Goal: Task Accomplishment & Management: Manage account settings

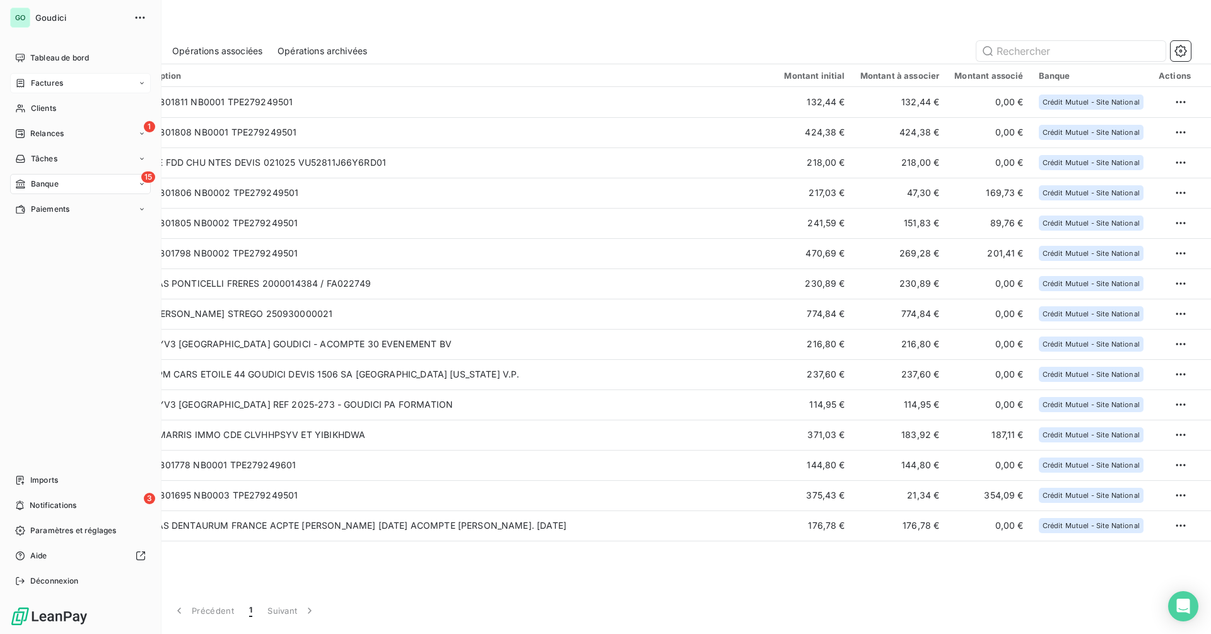
click at [41, 84] on span "Factures" at bounding box center [47, 83] width 32 height 11
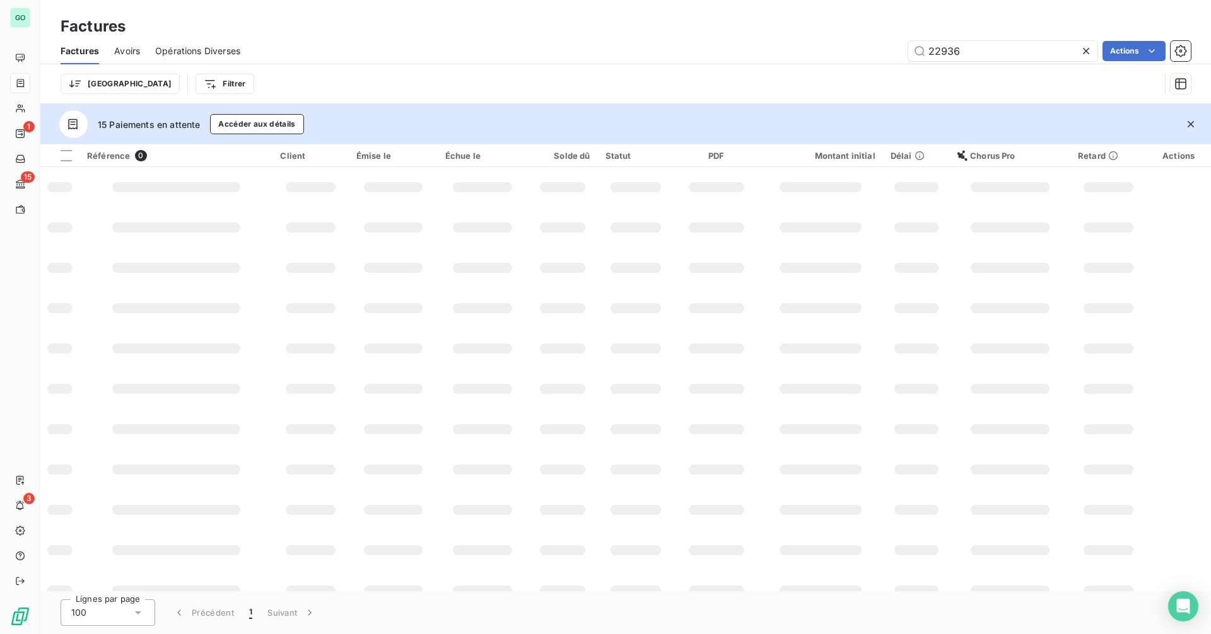
drag, startPoint x: 890, startPoint y: 53, endPoint x: 754, endPoint y: 57, distance: 136.3
click at [754, 57] on div "22936 Actions" at bounding box center [722, 51] width 935 height 20
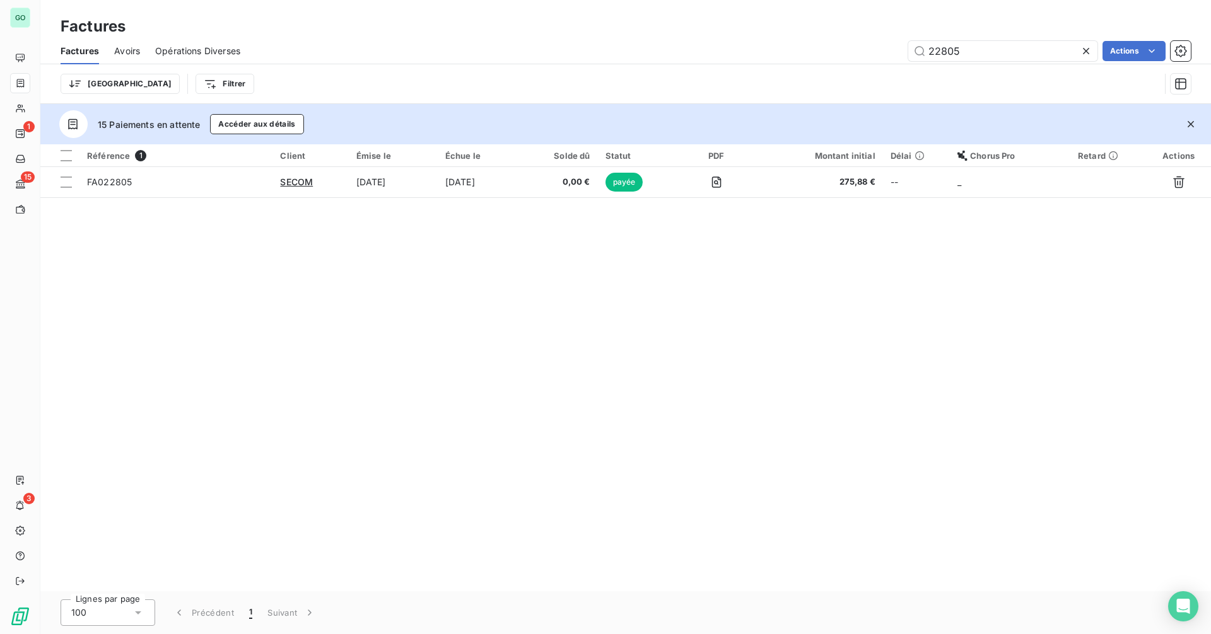
type input "22805"
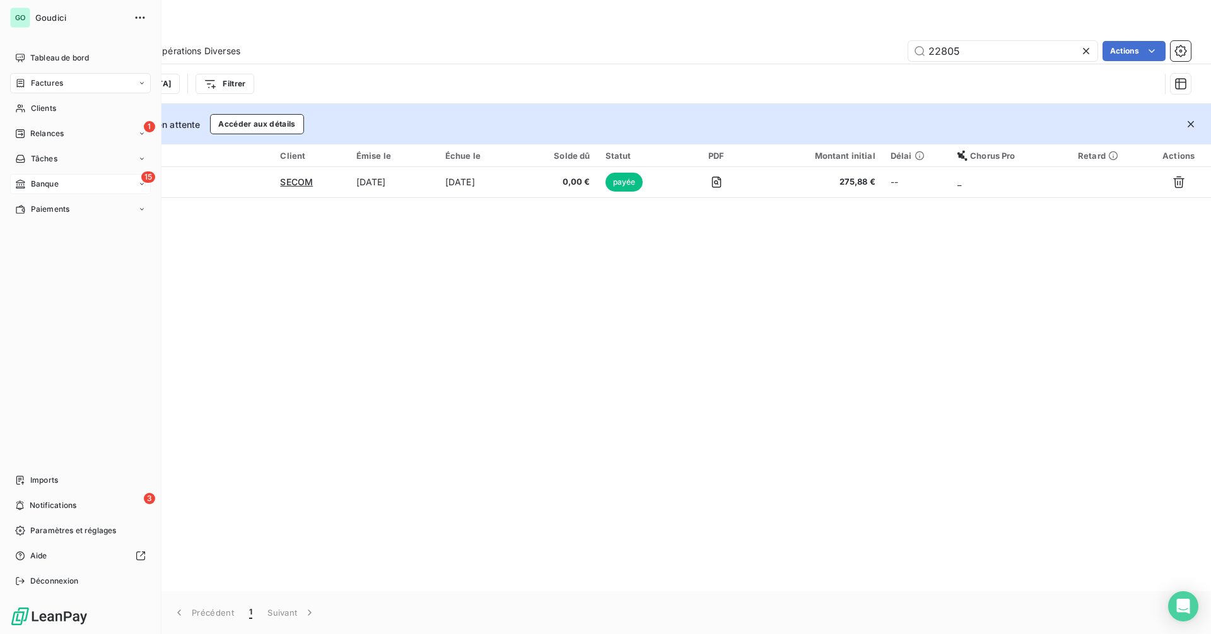
drag, startPoint x: 49, startPoint y: 185, endPoint x: 59, endPoint y: 178, distance: 12.2
click at [50, 185] on span "Banque" at bounding box center [45, 183] width 28 height 11
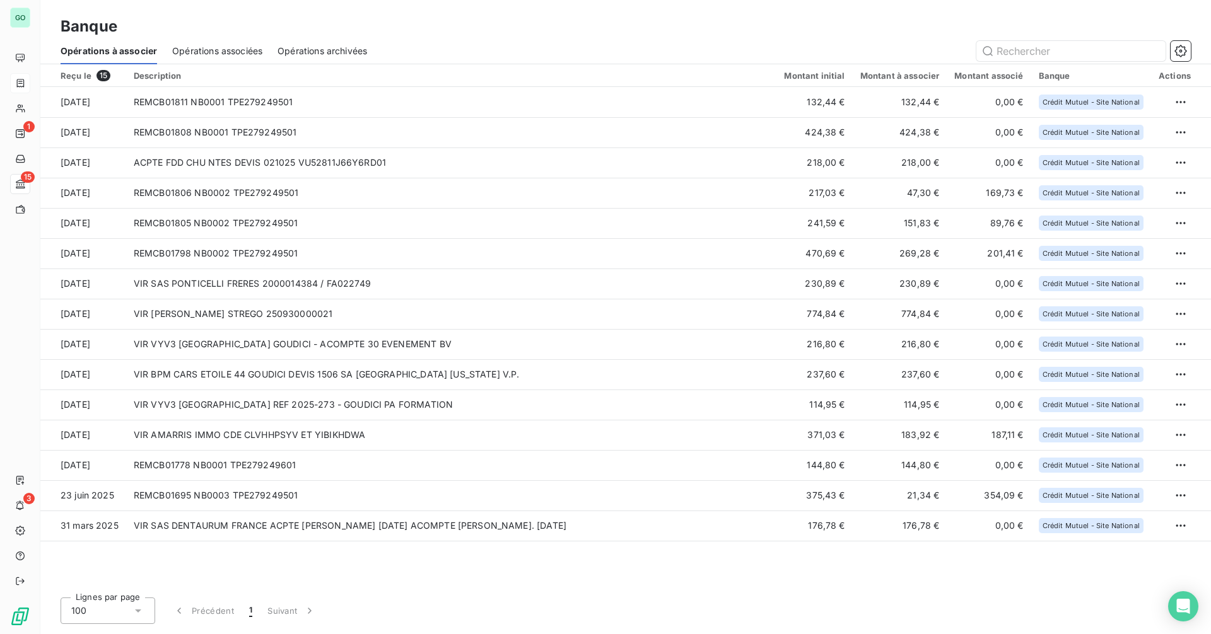
click at [243, 51] on span "Opérations associées" at bounding box center [217, 51] width 90 height 13
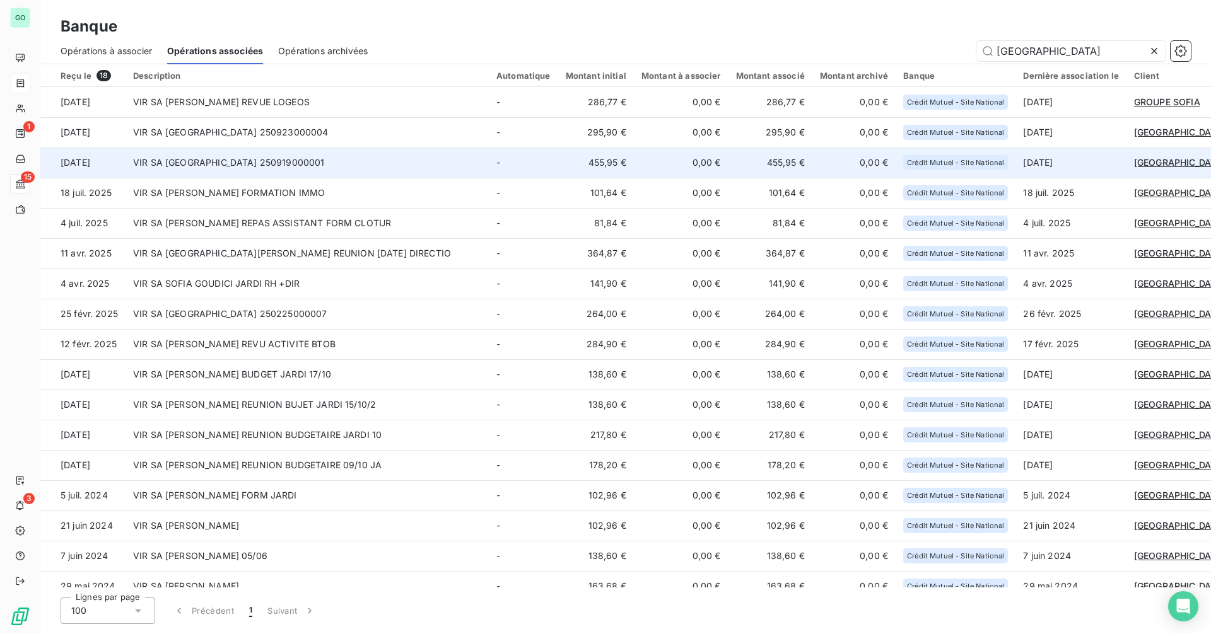
type input "[GEOGRAPHIC_DATA]"
click at [349, 166] on td "VIR SA [GEOGRAPHIC_DATA] 250919000001" at bounding box center [306, 163] width 363 height 30
